Goal: Information Seeking & Learning: Learn about a topic

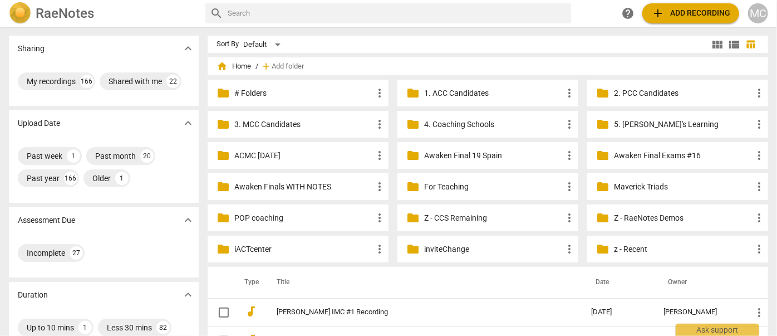
click at [419, 224] on div "folder Z - CCS Remaining more_vert" at bounding box center [488, 217] width 181 height 27
click at [435, 216] on p "Z - CCS Remaining" at bounding box center [493, 218] width 139 height 12
click at [450, 219] on p "Z - CCS Remaining" at bounding box center [493, 218] width 139 height 12
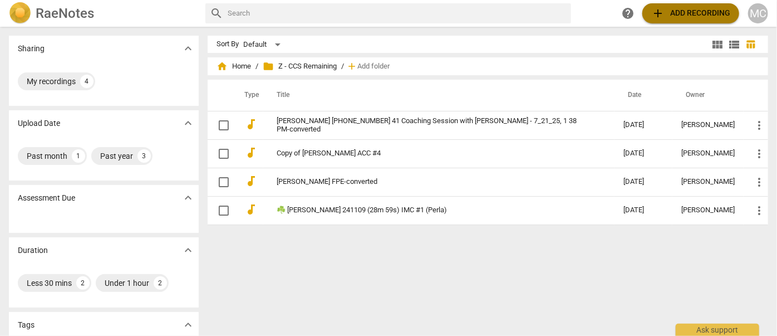
click at [693, 16] on span "add Add recording" at bounding box center [691, 13] width 79 height 13
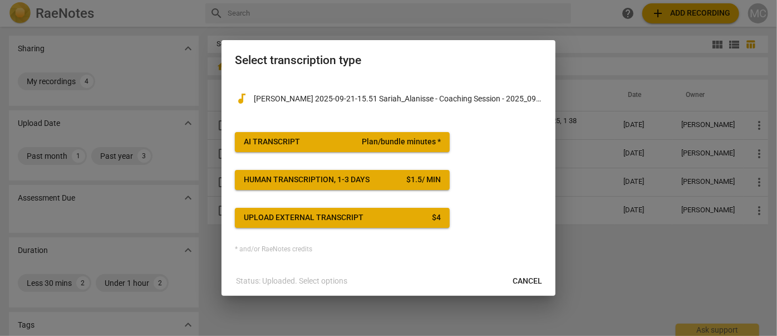
click at [328, 151] on button "AI Transcript Plan/bundle minutes *" at bounding box center [342, 142] width 215 height 20
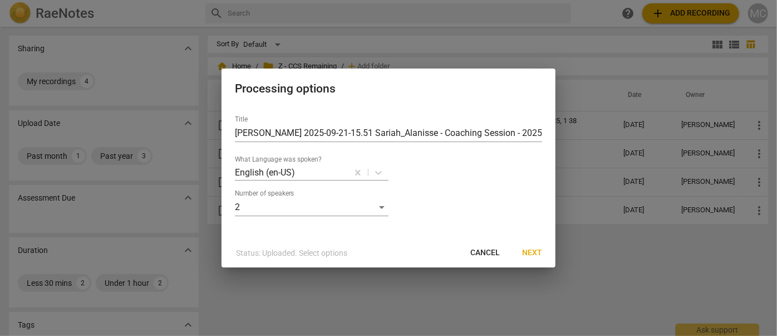
click at [533, 256] on span "Next" at bounding box center [532, 252] width 20 height 11
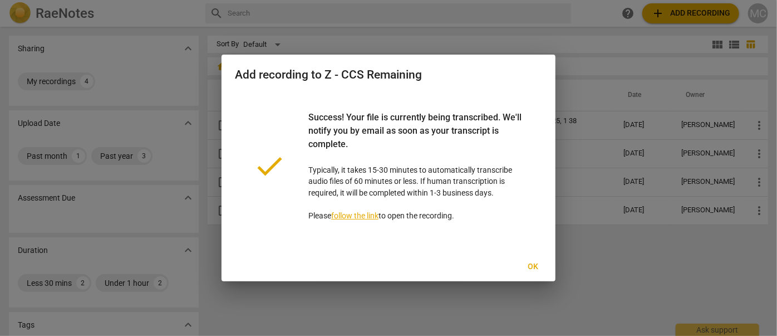
click at [531, 267] on span "Ok" at bounding box center [534, 266] width 18 height 11
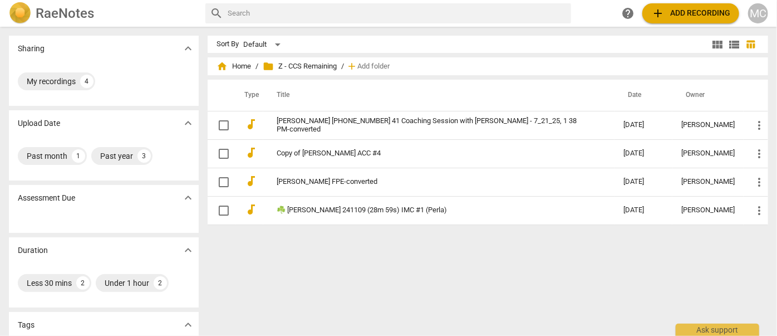
click at [708, 12] on span "add Add recording" at bounding box center [691, 13] width 79 height 13
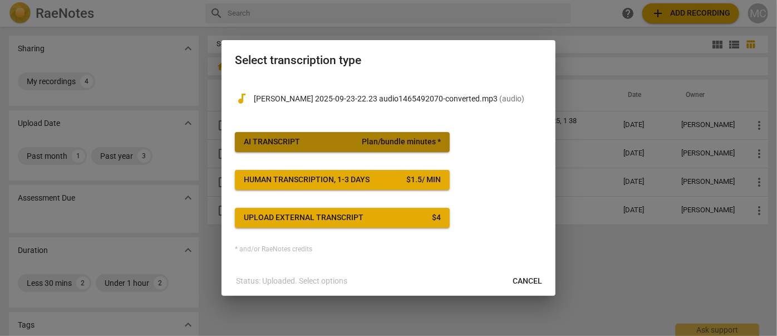
click at [311, 144] on span "AI Transcript Plan/bundle minutes *" at bounding box center [342, 141] width 197 height 11
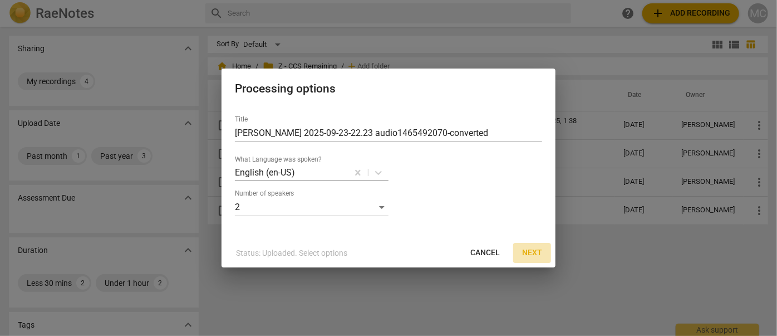
click at [535, 251] on span "Next" at bounding box center [532, 252] width 20 height 11
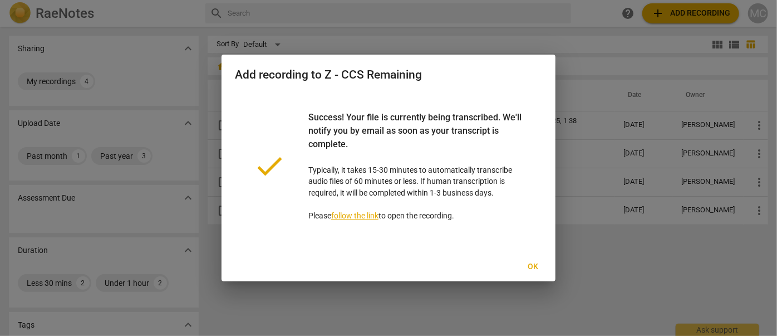
click at [537, 266] on span "Ok" at bounding box center [534, 266] width 18 height 11
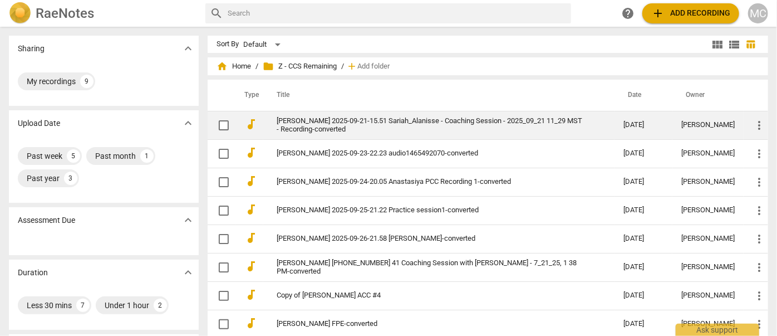
click at [297, 121] on link "Alanisse Williams 2025-09-21-15.51 Sariah_Alanisse - Coaching Session - 2025_09…" at bounding box center [430, 125] width 307 height 17
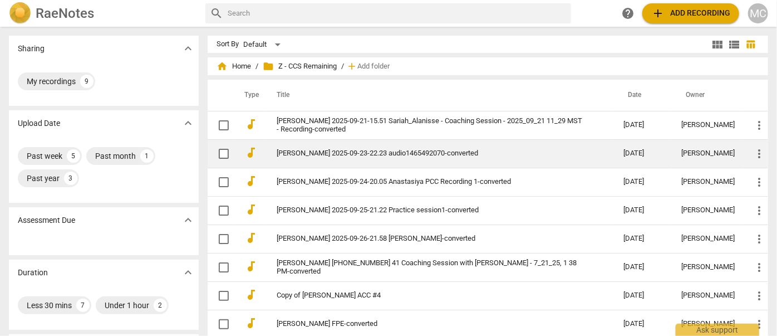
click at [287, 152] on link "Sariah Busby 2025-09-23-22.23 audio1465492070-converted" at bounding box center [430, 153] width 307 height 8
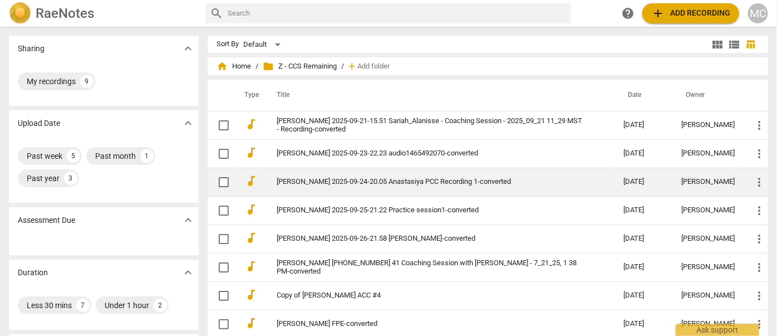
click at [285, 179] on link "Anastasiya Voitsik 2025-09-24-20.05 Anastasiya PCC Recording 1-converted" at bounding box center [430, 182] width 307 height 8
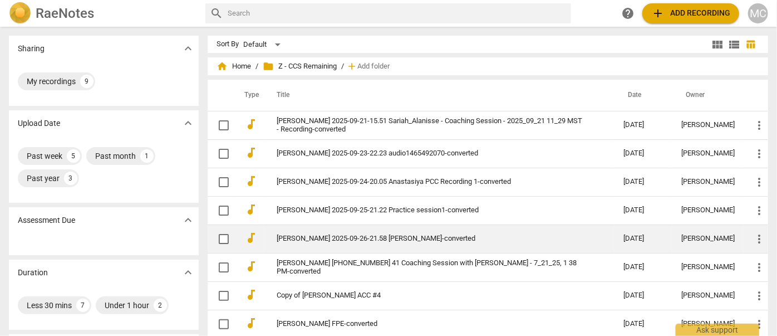
drag, startPoint x: 286, startPoint y: 210, endPoint x: 285, endPoint y: 227, distance: 16.7
click at [286, 210] on link "Katelyn Perkins 2025-09-25-21.22 Practice session1-converted" at bounding box center [430, 210] width 307 height 8
click at [282, 238] on link "[PERSON_NAME] 2025-09-26-21.58 [PERSON_NAME]-converted" at bounding box center [430, 238] width 307 height 8
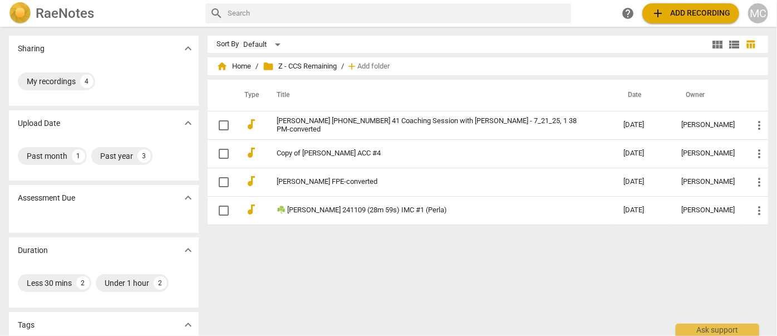
click at [694, 17] on span "add Add recording" at bounding box center [691, 13] width 79 height 13
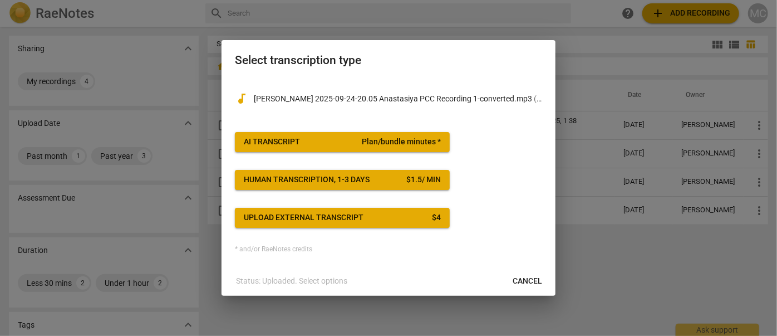
click at [315, 145] on span "AI Transcript Plan/bundle minutes *" at bounding box center [342, 141] width 197 height 11
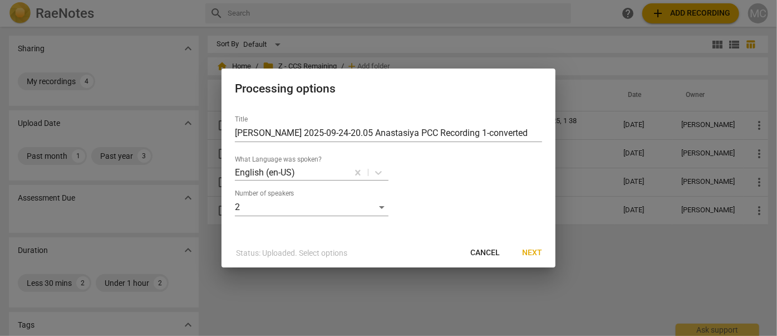
click at [535, 252] on span "Next" at bounding box center [532, 252] width 20 height 11
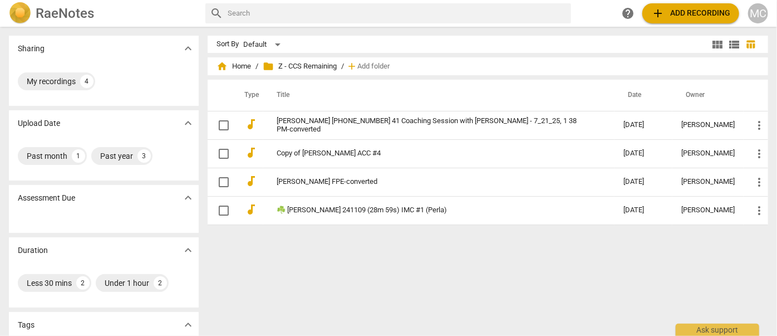
click at [671, 17] on span "add Add recording" at bounding box center [691, 13] width 79 height 13
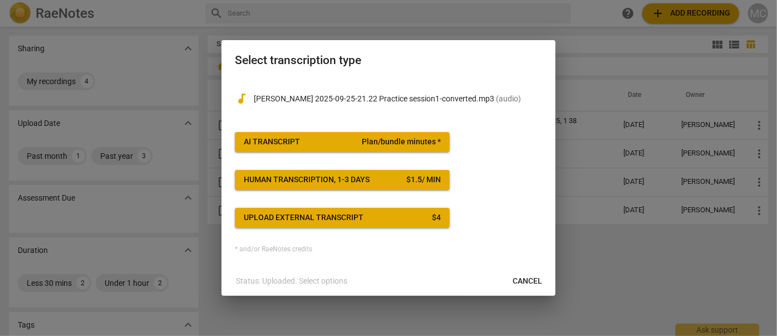
click at [321, 141] on span "AI Transcript Plan/bundle minutes *" at bounding box center [342, 141] width 197 height 11
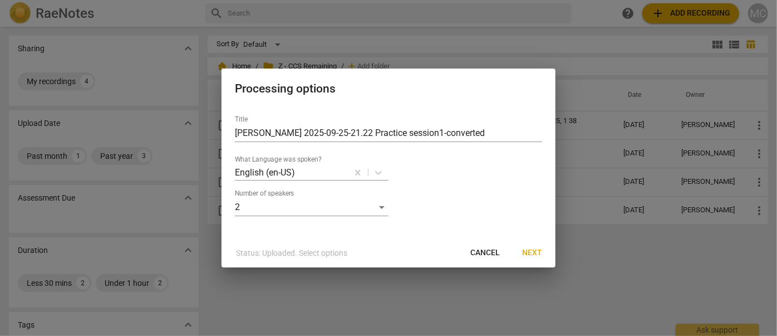
click at [531, 251] on span "Next" at bounding box center [532, 252] width 20 height 11
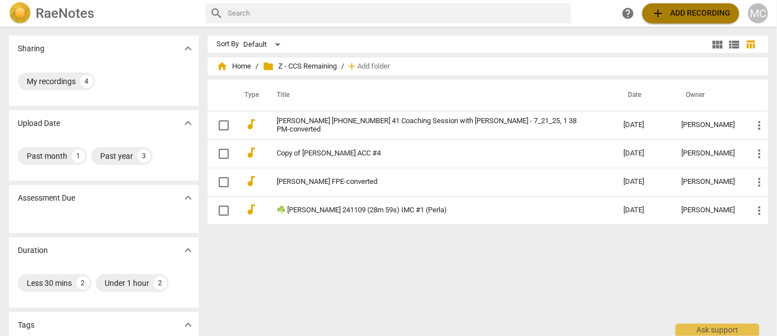
click at [683, 16] on span "add Add recording" at bounding box center [691, 13] width 79 height 13
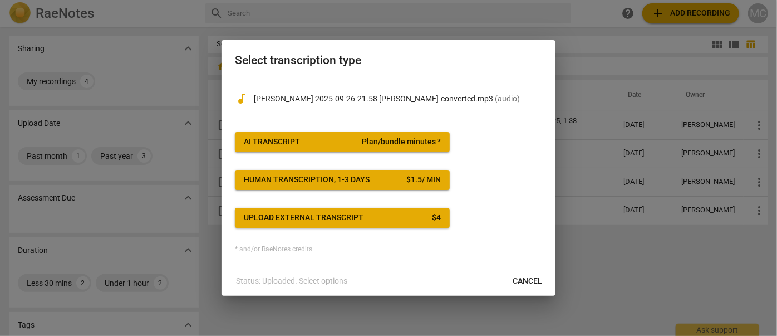
click at [334, 138] on span "AI Transcript Plan/bundle minutes *" at bounding box center [342, 141] width 197 height 11
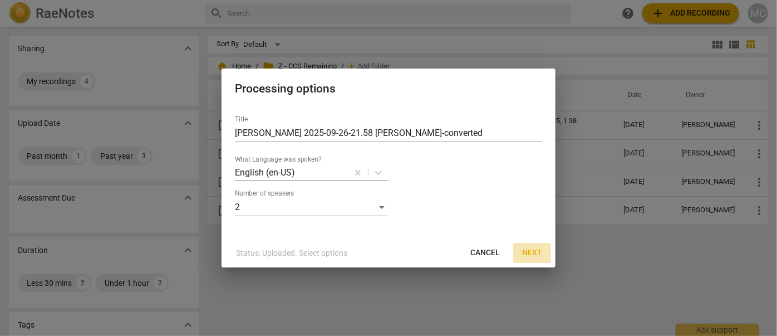
click at [531, 254] on span "Next" at bounding box center [532, 252] width 20 height 11
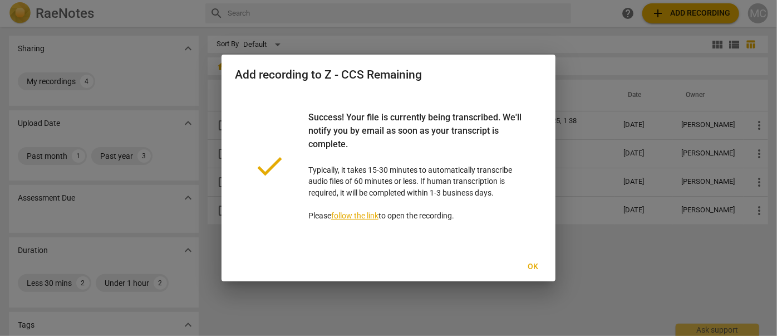
click at [535, 267] on span "Ok" at bounding box center [534, 266] width 18 height 11
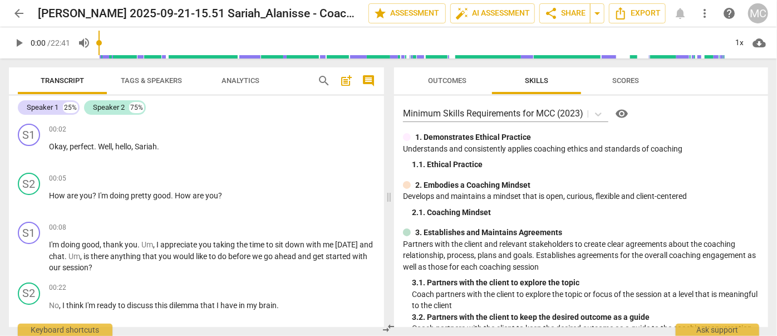
click at [153, 79] on span "Tags & Speakers" at bounding box center [151, 80] width 61 height 8
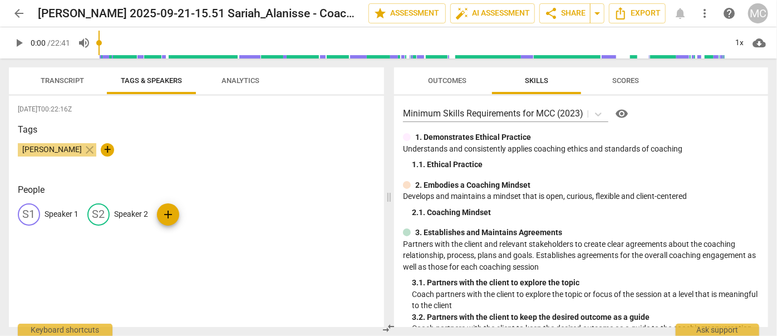
click at [57, 223] on div "S1 Speaker 1" at bounding box center [48, 214] width 61 height 22
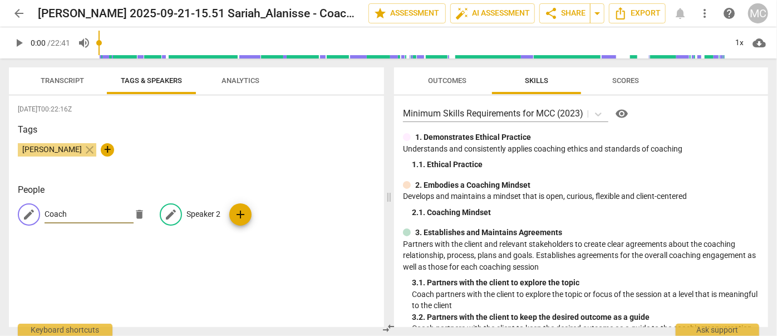
type input "Coach"
click at [202, 212] on p "Speaker 2" at bounding box center [204, 214] width 34 height 12
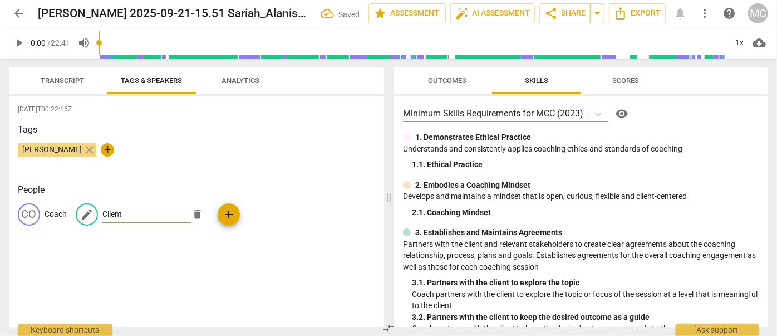
type input "Client"
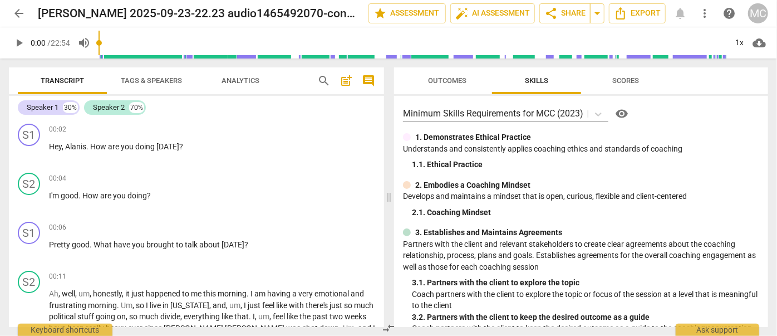
click at [137, 82] on span "Tags & Speakers" at bounding box center [151, 80] width 61 height 8
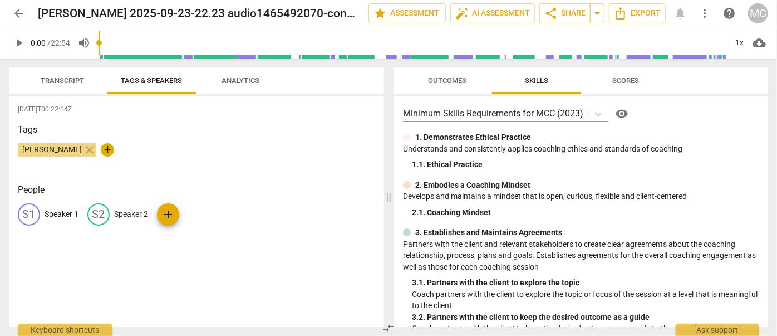
click at [47, 221] on div "S1 Speaker 1" at bounding box center [48, 214] width 61 height 22
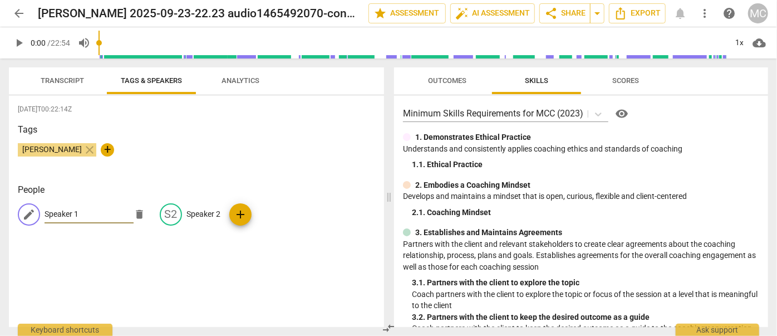
click at [51, 80] on span "Transcript" at bounding box center [62, 80] width 43 height 8
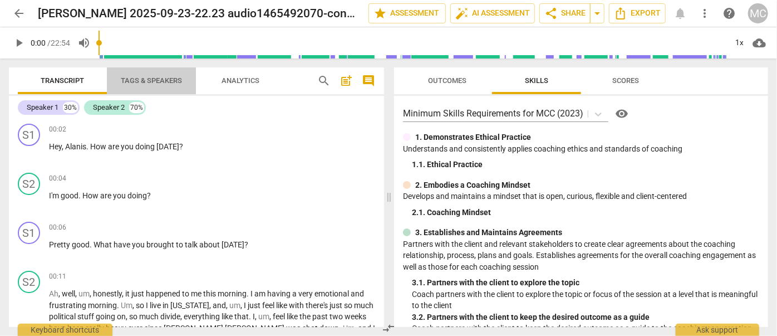
click at [132, 83] on span "Tags & Speakers" at bounding box center [151, 80] width 61 height 8
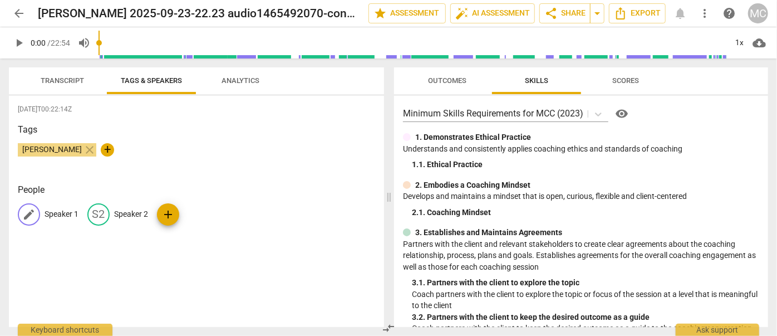
click at [65, 215] on p "Speaker 1" at bounding box center [62, 214] width 34 height 12
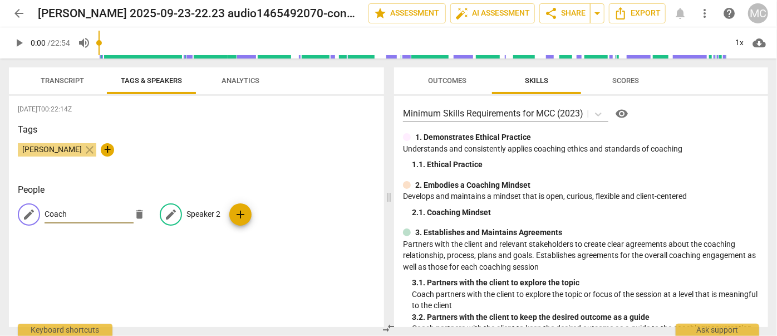
type input "Coach"
click at [194, 207] on div "edit Speaker 2" at bounding box center [190, 214] width 61 height 22
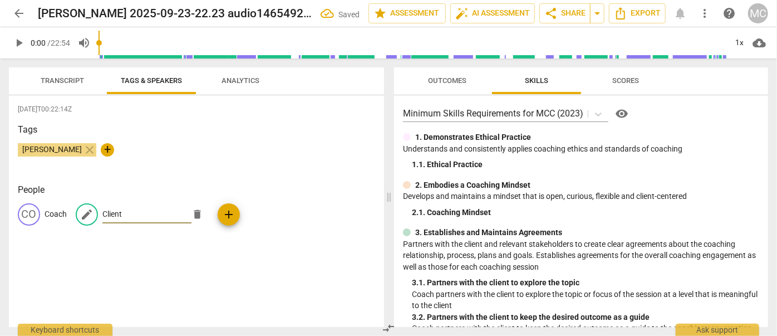
type input "Client"
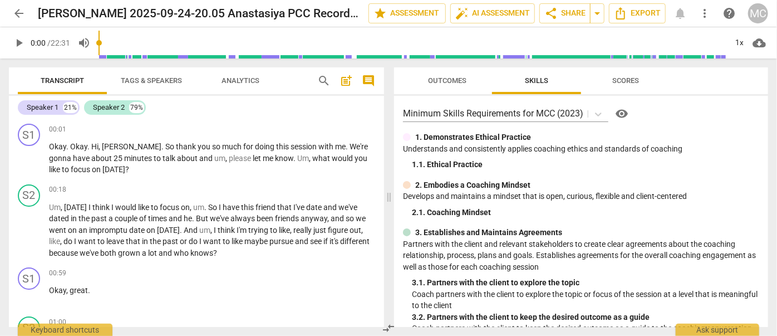
click at [154, 77] on span "Tags & Speakers" at bounding box center [151, 80] width 61 height 8
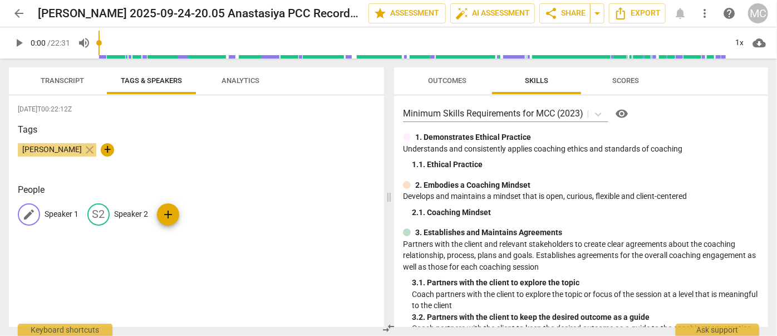
click at [62, 213] on p "Speaker 1" at bounding box center [62, 214] width 34 height 12
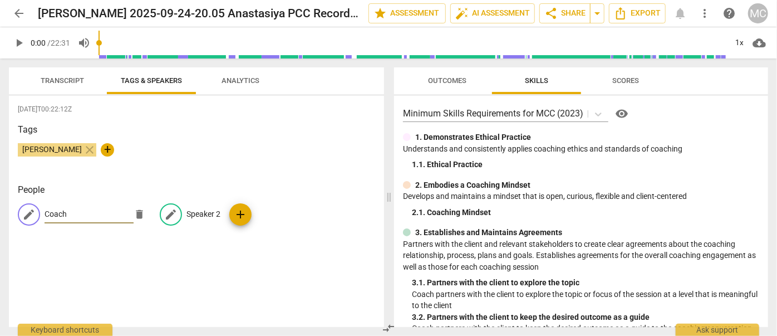
type input "Coach"
click at [202, 211] on p "Speaker 2" at bounding box center [204, 214] width 34 height 12
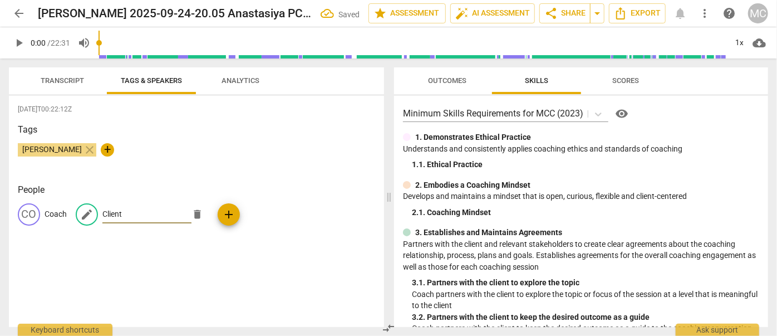
type input "Client"
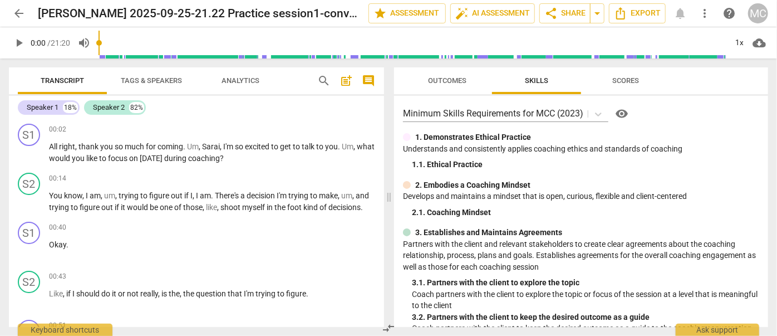
click at [131, 78] on span "Tags & Speakers" at bounding box center [151, 80] width 61 height 8
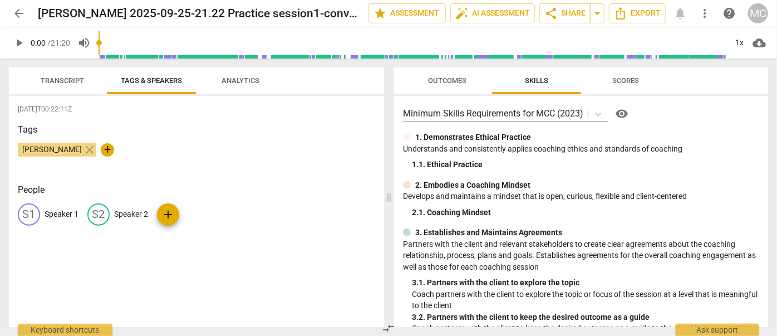
click at [58, 213] on p "Speaker 1" at bounding box center [62, 214] width 34 height 12
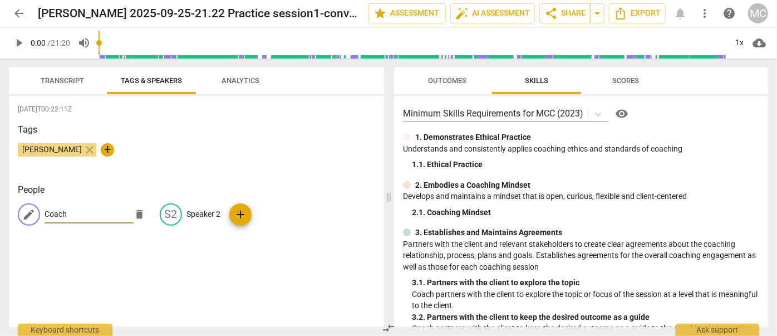
type input "Coach"
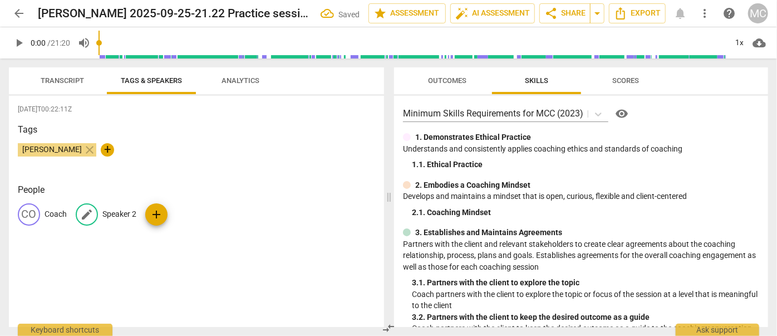
click at [119, 212] on p "Speaker 2" at bounding box center [119, 214] width 34 height 12
type input "Client"
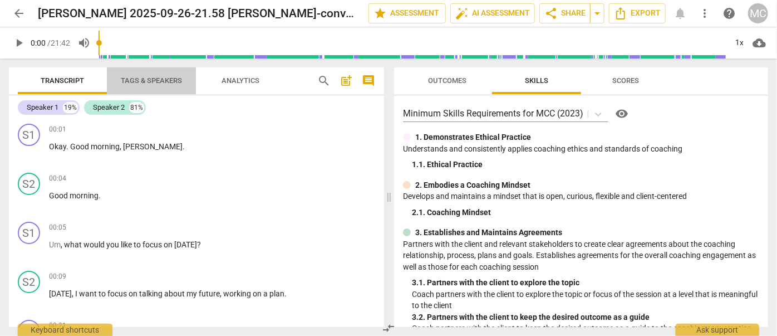
click at [152, 81] on span "Tags & Speakers" at bounding box center [151, 80] width 61 height 8
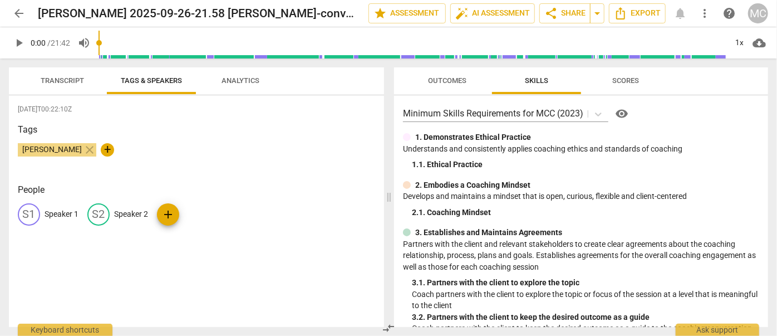
click at [53, 210] on p "Speaker 1" at bounding box center [62, 214] width 34 height 12
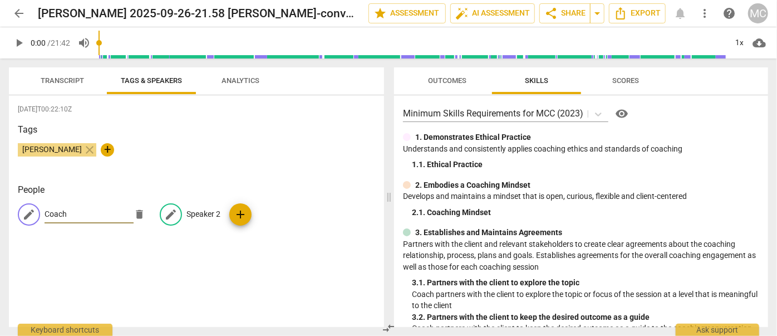
type input "Coach"
click at [197, 216] on p "Speaker 2" at bounding box center [204, 214] width 34 height 12
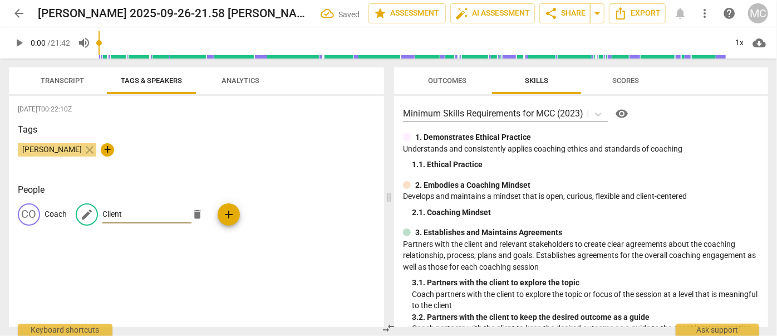
type input "Client"
click at [79, 84] on span "Transcript" at bounding box center [62, 80] width 43 height 8
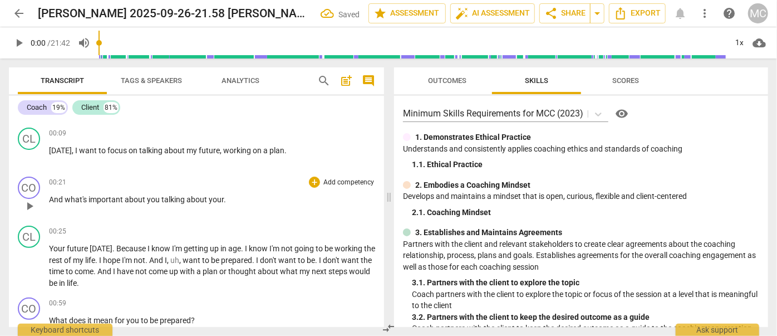
scroll to position [151, 0]
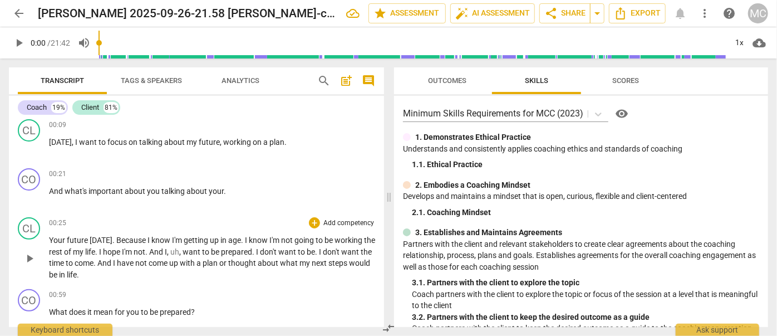
click at [46, 235] on div "CL play_arrow pause" at bounding box center [33, 248] width 31 height 63
click at [50, 237] on span "Your" at bounding box center [58, 240] width 18 height 9
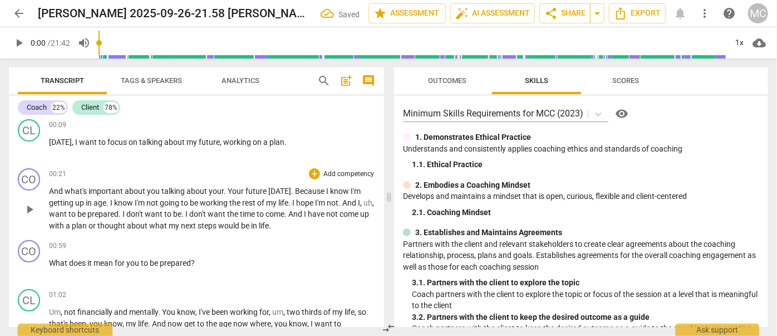
click at [228, 189] on span "Your" at bounding box center [237, 191] width 18 height 9
click at [291, 187] on span "Because" at bounding box center [306, 191] width 31 height 9
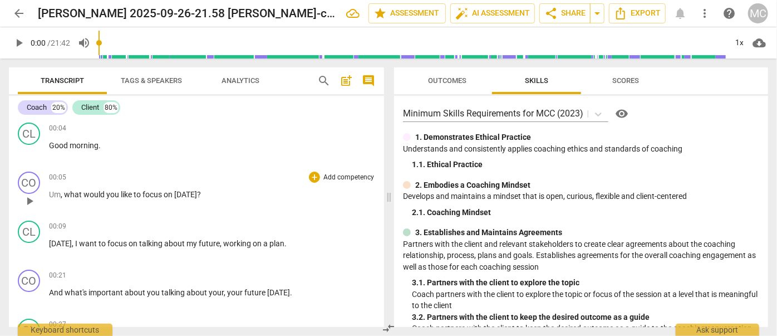
scroll to position [0, 0]
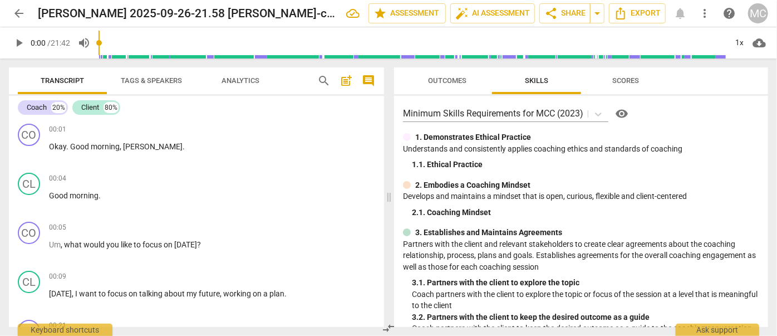
click at [21, 17] on span "arrow_back" at bounding box center [18, 13] width 13 height 13
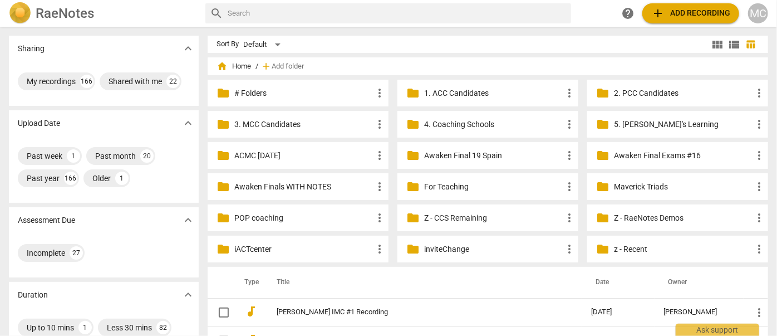
click at [302, 7] on input "text" at bounding box center [397, 13] width 339 height 18
type input "donniseca"
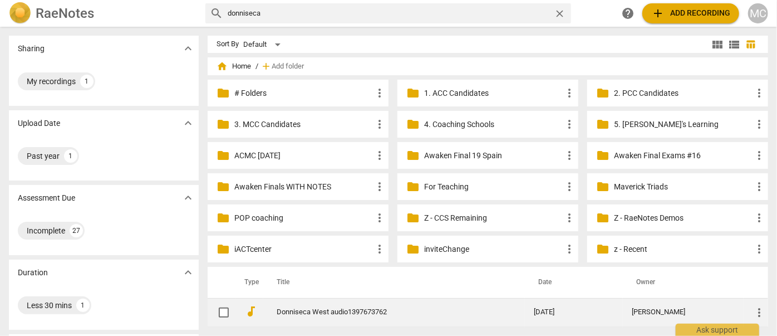
click at [288, 311] on link "Donniseca West audio1397673762" at bounding box center [385, 312] width 217 height 8
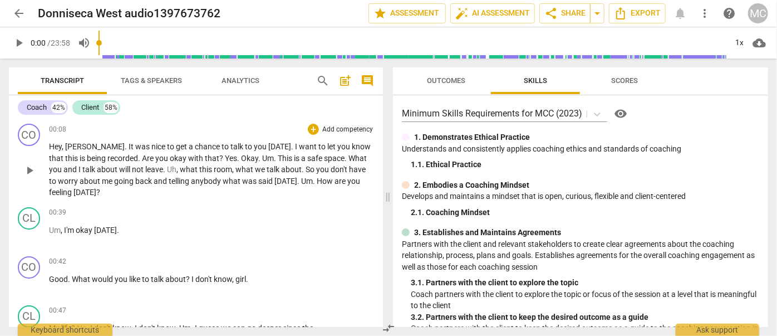
click at [52, 145] on span "Hey" at bounding box center [55, 146] width 13 height 9
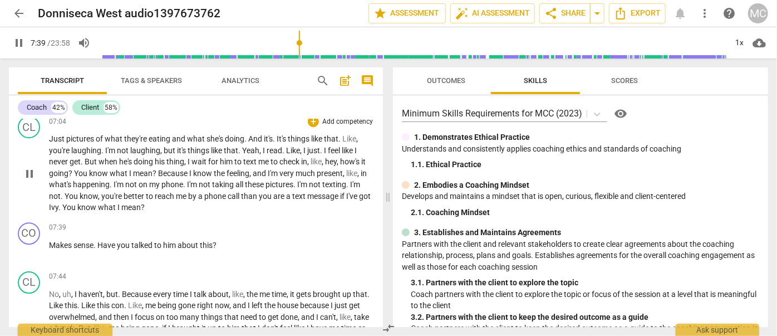
scroll to position [1742, 0]
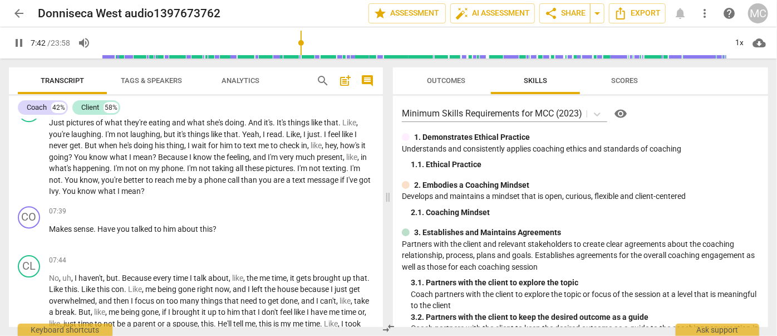
click at [21, 43] on span "pause" at bounding box center [18, 42] width 13 height 13
click at [15, 44] on span "play_arrow" at bounding box center [18, 42] width 13 height 13
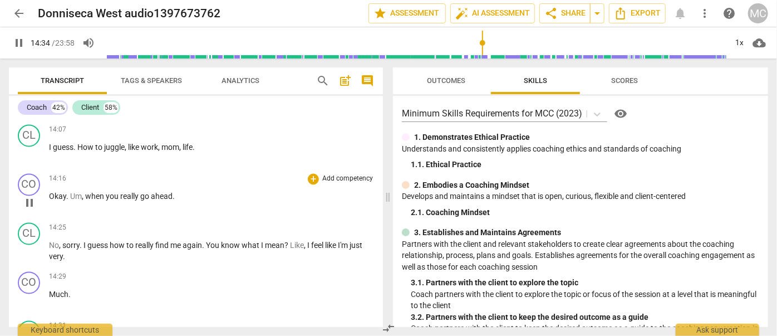
scroll to position [3494, 0]
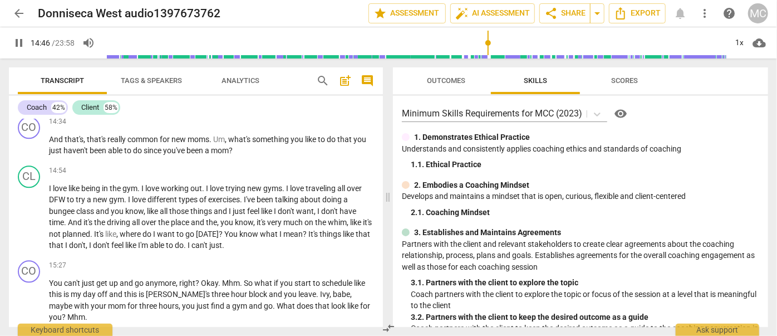
click at [16, 42] on span "pause" at bounding box center [18, 42] width 13 height 13
type input "887"
